Goal: Complete application form

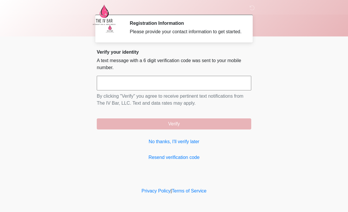
click at [179, 145] on link "No thanks, I'll verify later" at bounding box center [174, 141] width 155 height 7
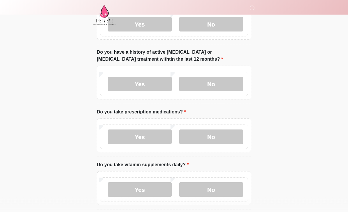
click at [153, 137] on label "Yes" at bounding box center [140, 137] width 64 height 15
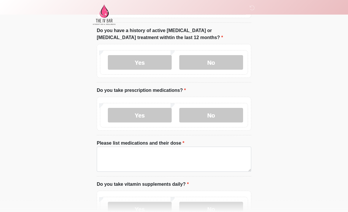
scroll to position [140, 0]
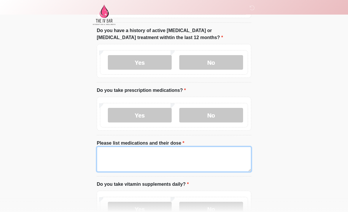
click at [191, 165] on textarea "Please list medications and their dose" at bounding box center [174, 159] width 155 height 25
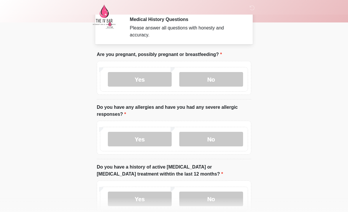
scroll to position [0, 0]
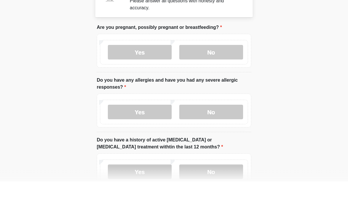
type textarea "*********"
click at [219, 76] on label "No" at bounding box center [211, 83] width 64 height 15
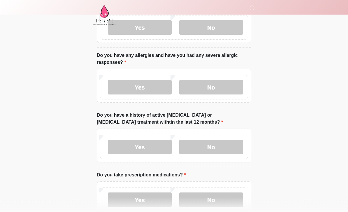
scroll to position [56, 0]
click at [228, 87] on label "No" at bounding box center [211, 87] width 64 height 15
click at [226, 151] on label "No" at bounding box center [211, 147] width 64 height 15
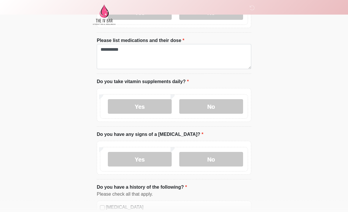
scroll to position [260, 0]
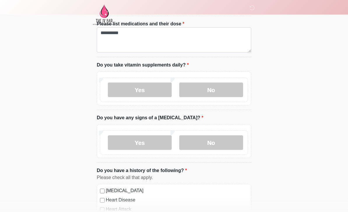
click at [152, 93] on label "Yes" at bounding box center [140, 90] width 64 height 15
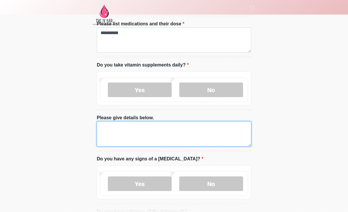
click at [153, 138] on textarea "Please give details below." at bounding box center [174, 133] width 155 height 25
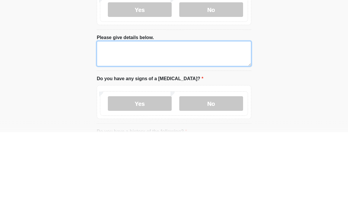
type textarea "*"
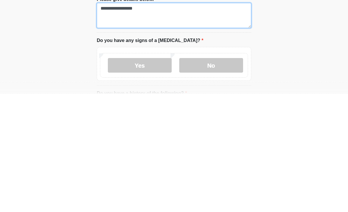
type textarea "**********"
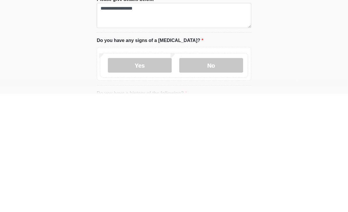
click at [215, 176] on label "No" at bounding box center [211, 183] width 64 height 15
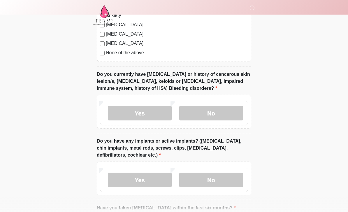
scroll to position [551, 0]
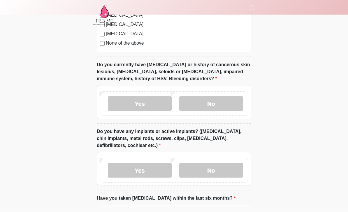
click at [221, 106] on label "No" at bounding box center [211, 103] width 64 height 15
click at [223, 165] on label "No" at bounding box center [211, 170] width 64 height 15
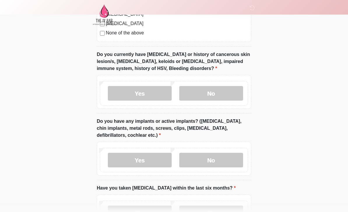
scroll to position [593, 0]
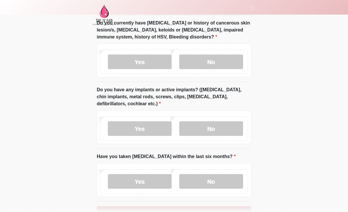
click at [218, 180] on label "No" at bounding box center [211, 181] width 64 height 15
click at [195, 211] on button "Continue" at bounding box center [174, 211] width 155 height 11
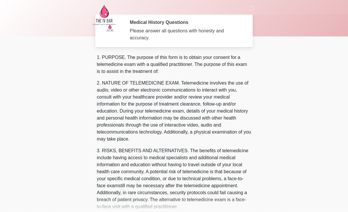
scroll to position [0, 0]
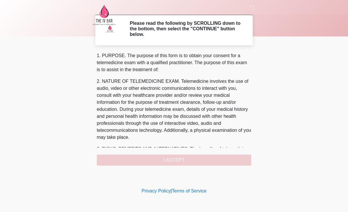
click at [227, 99] on p "2. NATURE OF TELEMEDICINE EXAM. Telemedicine involves the use of audio, video o…" at bounding box center [174, 109] width 155 height 63
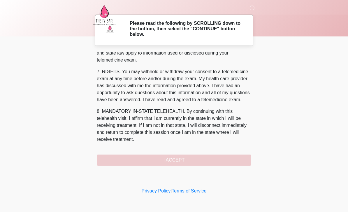
scroll to position [243, 0]
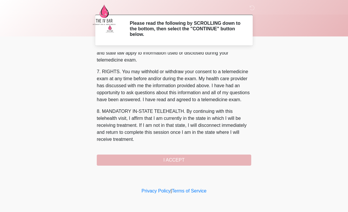
click at [178, 158] on button "I ACCEPT" at bounding box center [174, 160] width 155 height 11
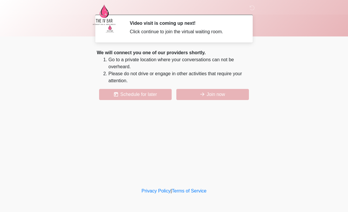
click at [218, 97] on button "Join now" at bounding box center [212, 94] width 73 height 11
click at [227, 97] on button "Join now" at bounding box center [212, 94] width 73 height 11
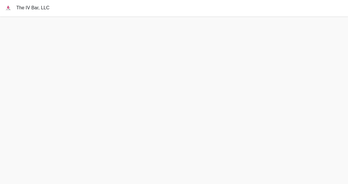
scroll to position [2, 0]
